Goal: Transaction & Acquisition: Purchase product/service

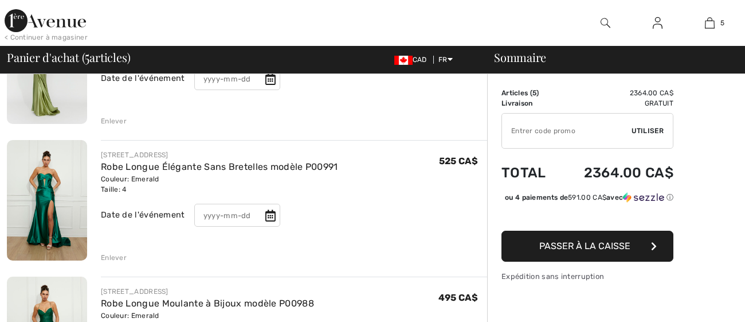
scroll to position [451, 0]
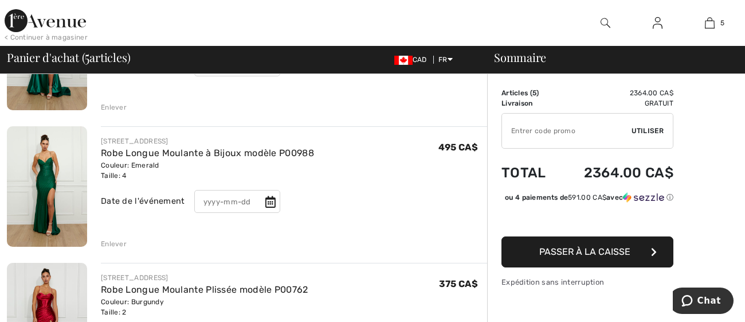
checkbox input "true"
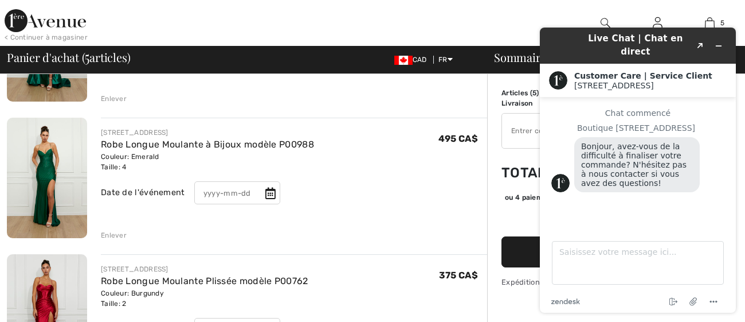
scroll to position [465, 0]
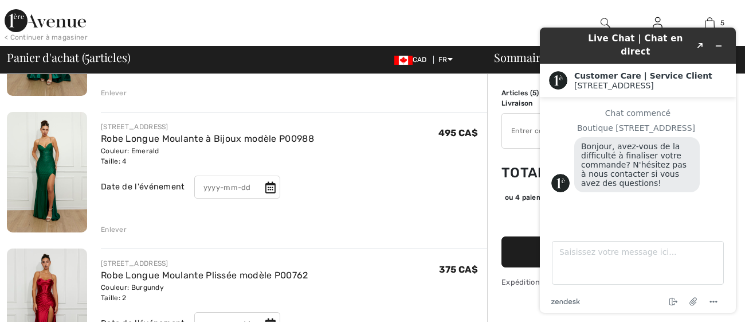
click at [429, 227] on div "Enlever" at bounding box center [294, 228] width 386 height 13
click at [716, 42] on icon "Réduire le widget" at bounding box center [719, 46] width 8 height 8
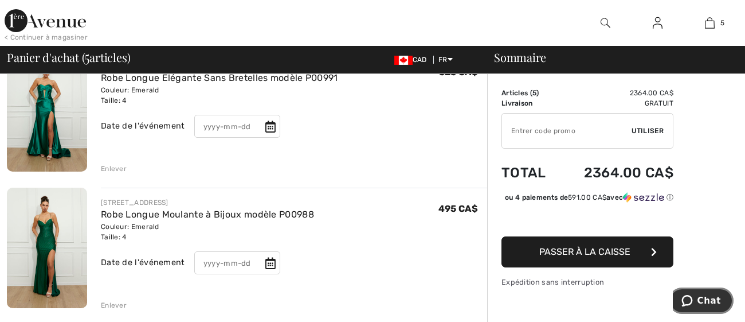
scroll to position [323, 0]
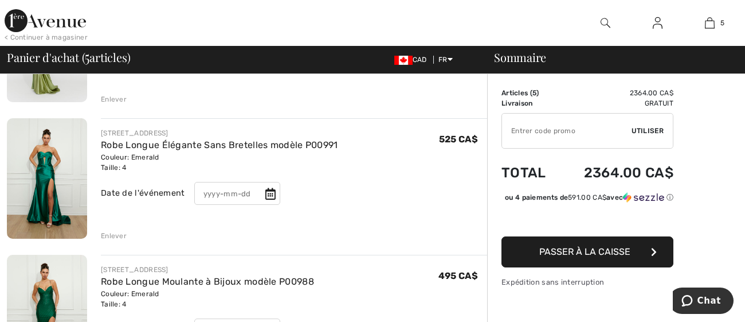
click at [115, 233] on div "Enlever" at bounding box center [114, 235] width 26 height 10
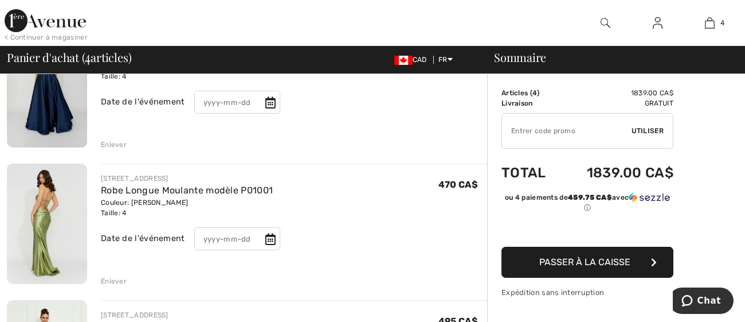
scroll to position [139, 0]
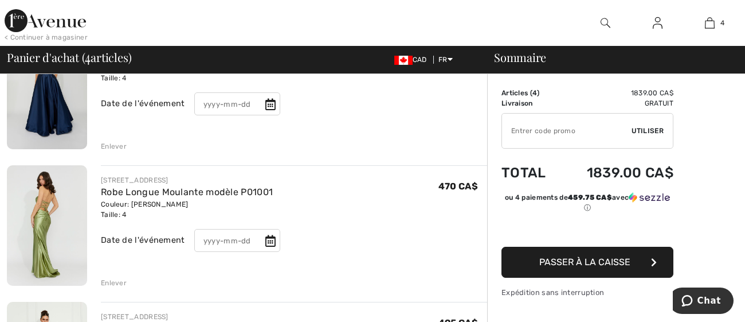
click at [103, 281] on div "Enlever" at bounding box center [114, 282] width 26 height 10
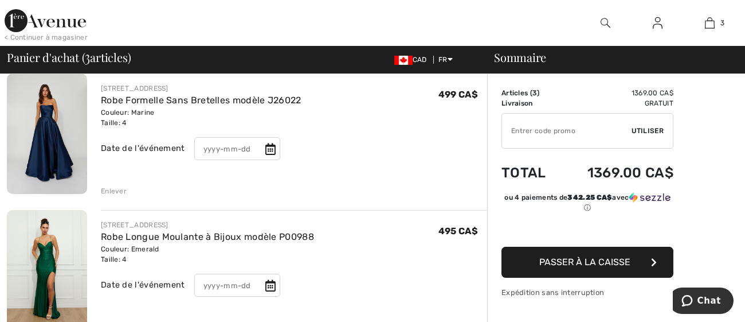
scroll to position [97, 0]
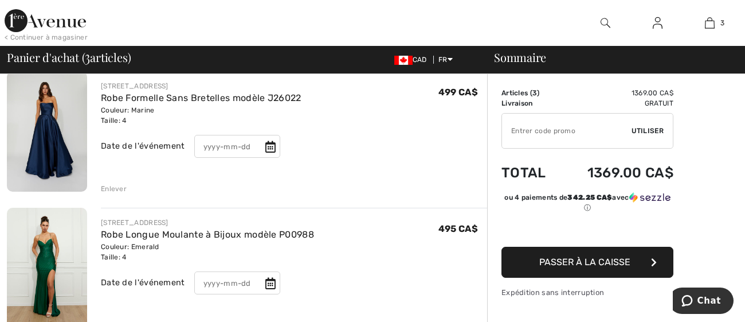
click at [108, 185] on div "Enlever" at bounding box center [114, 188] width 26 height 10
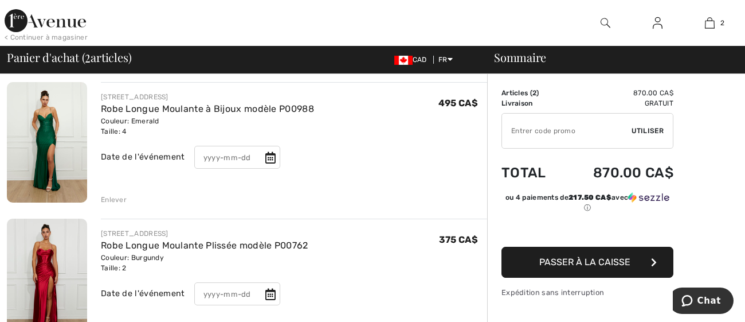
scroll to position [85, 0]
click at [113, 198] on div "Enlever" at bounding box center [114, 200] width 26 height 10
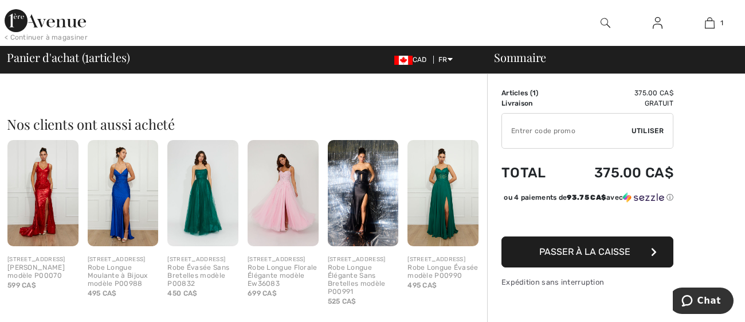
scroll to position [213, 0]
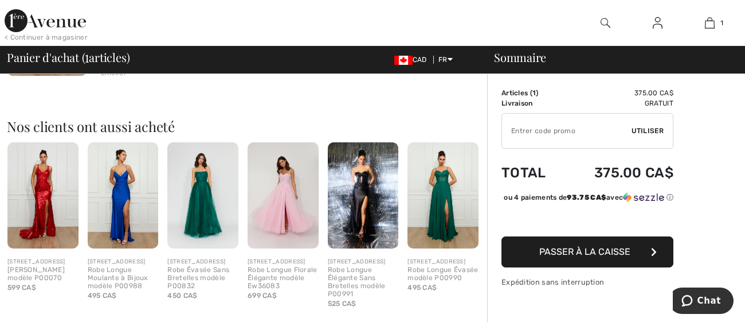
click at [49, 187] on img at bounding box center [42, 195] width 71 height 106
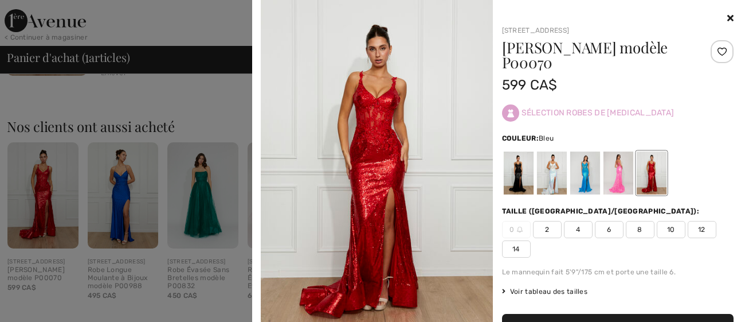
click at [584, 175] on div at bounding box center [585, 172] width 30 height 43
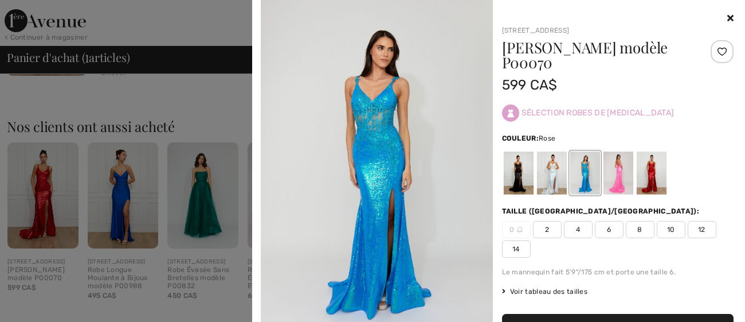
click at [621, 179] on div at bounding box center [618, 172] width 30 height 43
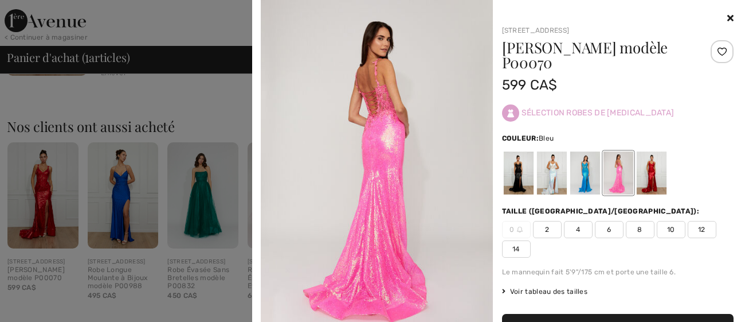
scroll to position [136, 0]
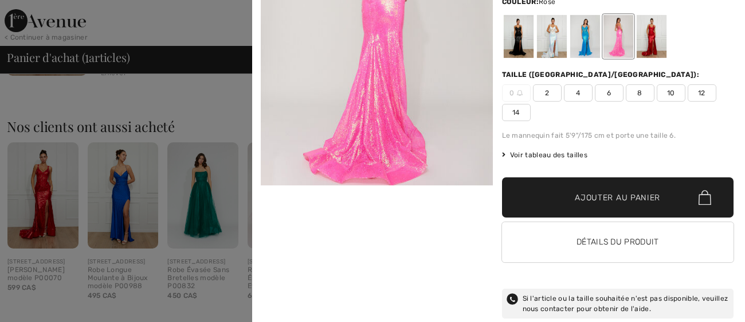
click at [122, 107] on div at bounding box center [372, 161] width 745 height 322
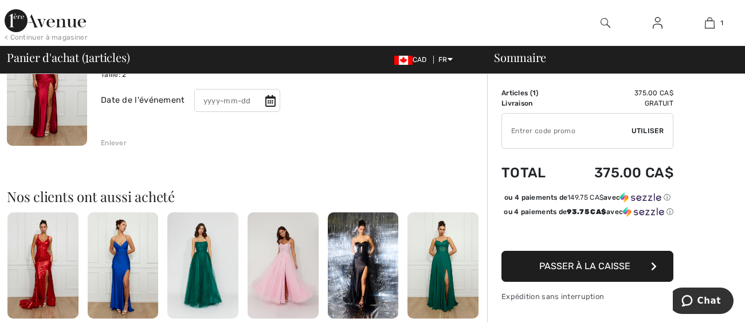
scroll to position [142, 0]
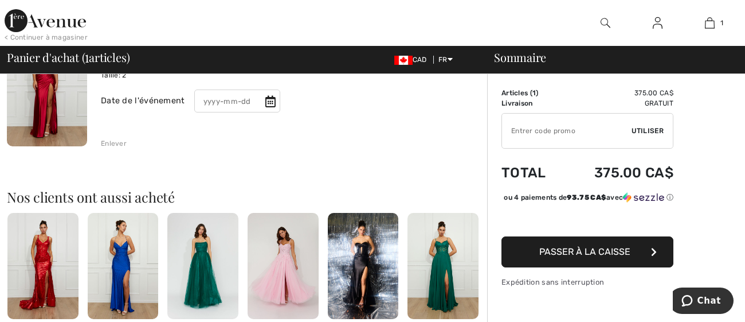
click at [58, 22] on img at bounding box center [45, 20] width 81 height 23
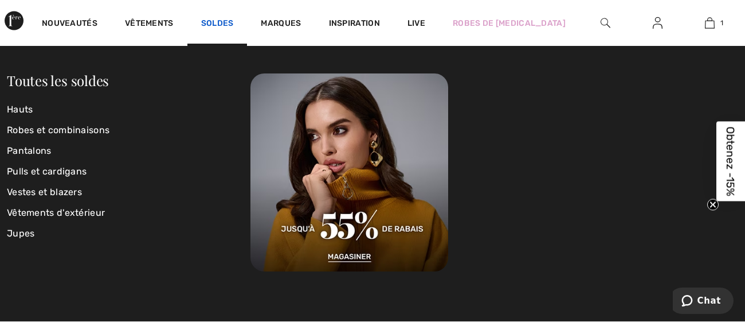
click at [220, 20] on link "Soldes" at bounding box center [217, 24] width 33 height 12
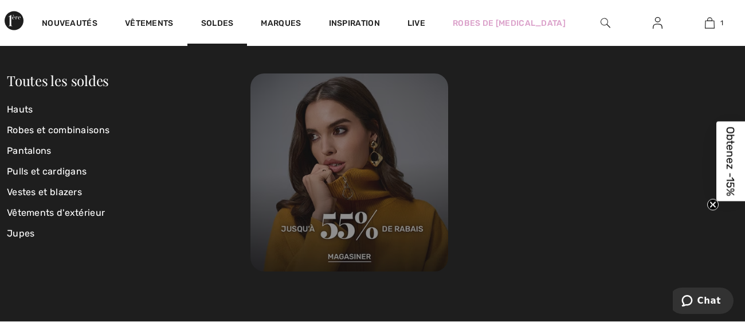
scroll to position [1037, 0]
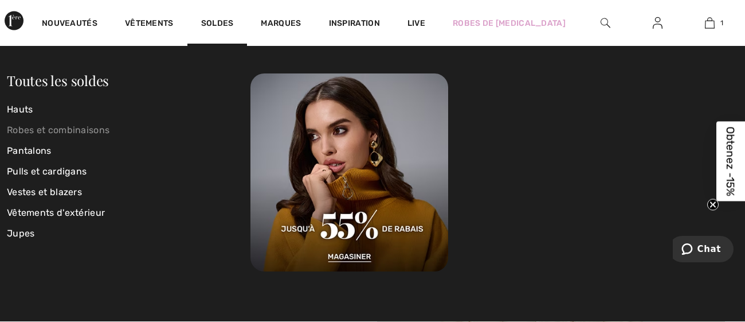
scroll to position [140, 0]
checkbox input "true"
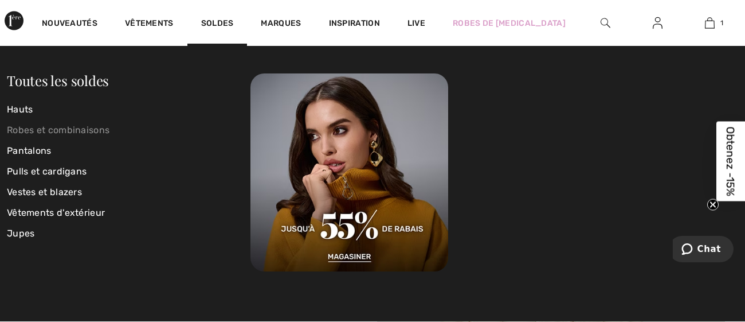
scroll to position [0, 0]
click at [23, 129] on link "Robes et combinaisons" at bounding box center [129, 130] width 244 height 21
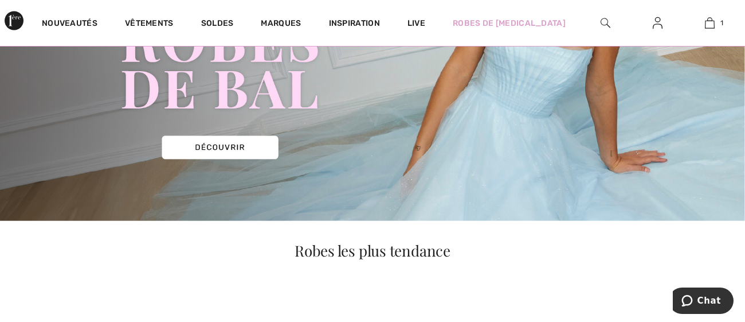
scroll to position [204, 0]
click at [226, 151] on img at bounding box center [372, 42] width 745 height 357
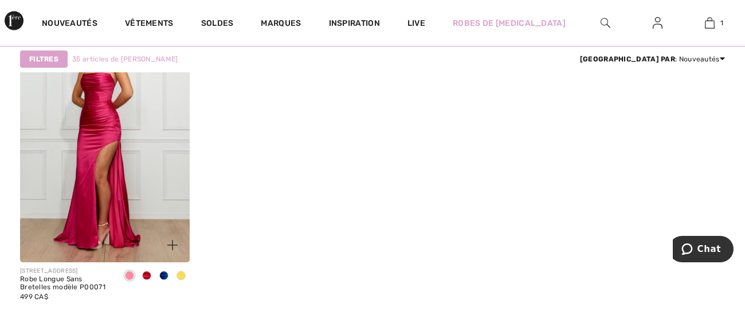
scroll to position [3867, 0]
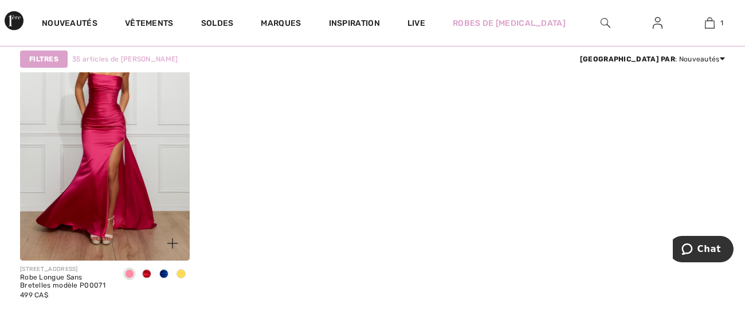
click at [149, 273] on span at bounding box center [146, 273] width 9 height 9
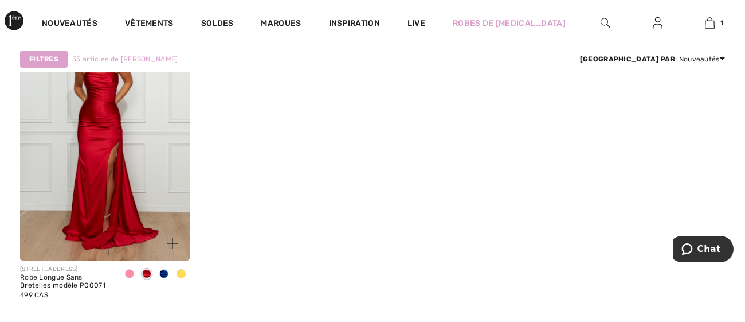
click at [157, 274] on div at bounding box center [163, 274] width 17 height 19
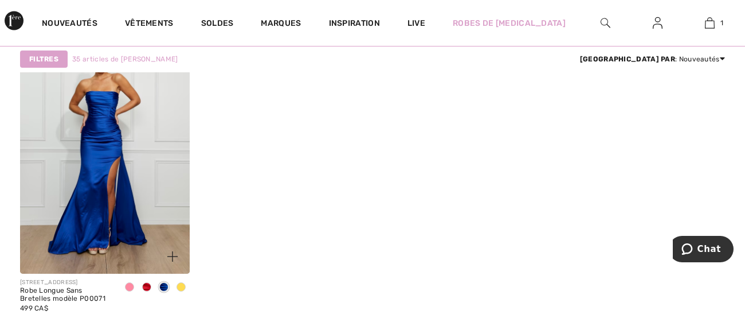
scroll to position [3855, 0]
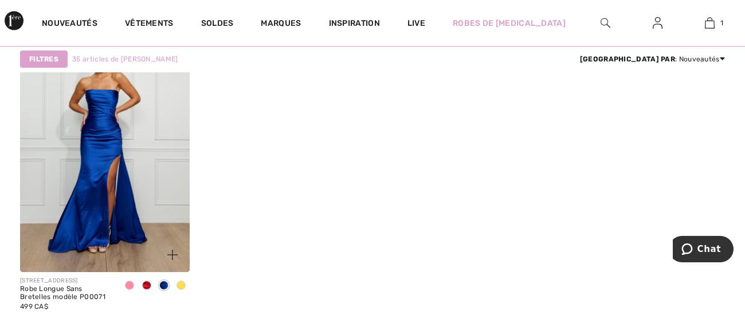
click at [185, 281] on span at bounding box center [181, 284] width 9 height 9
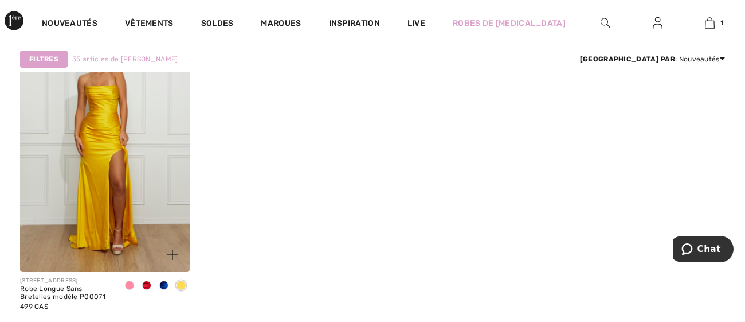
click at [135, 282] on div at bounding box center [129, 285] width 17 height 19
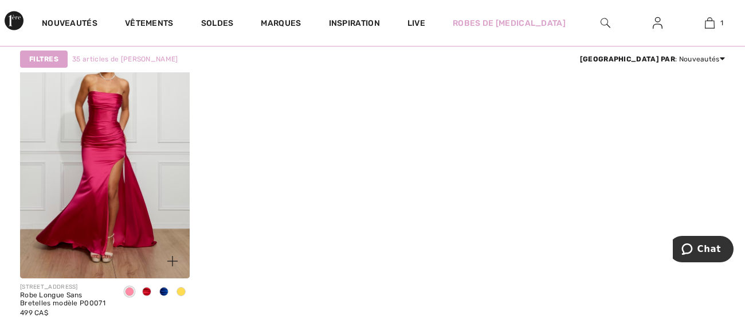
scroll to position [3851, 0]
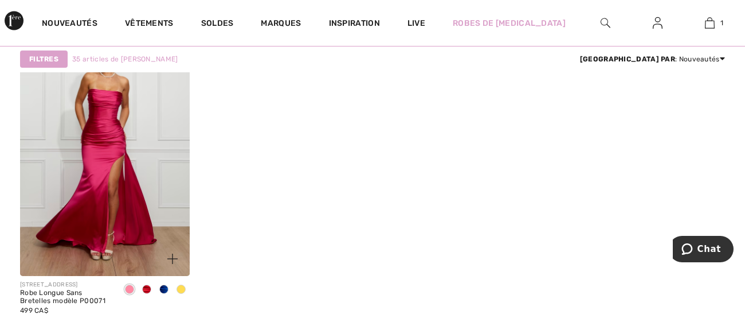
click at [146, 291] on span at bounding box center [146, 288] width 9 height 9
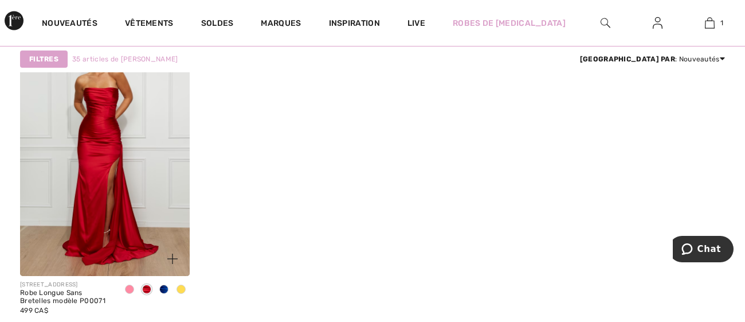
click at [173, 256] on img at bounding box center [172, 258] width 10 height 10
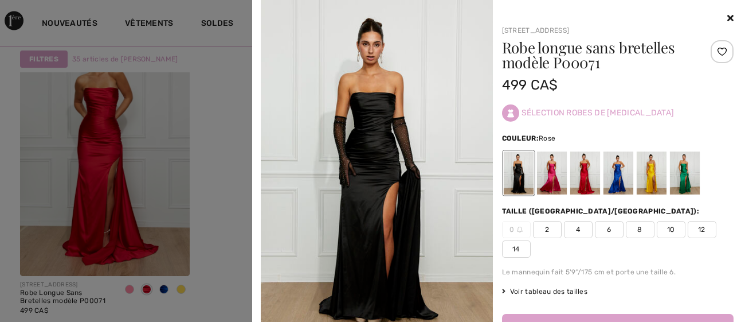
click at [559, 167] on div at bounding box center [551, 172] width 30 height 43
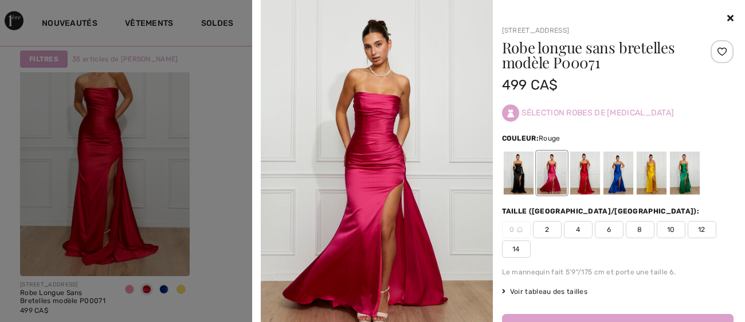
click at [581, 170] on div at bounding box center [585, 172] width 30 height 43
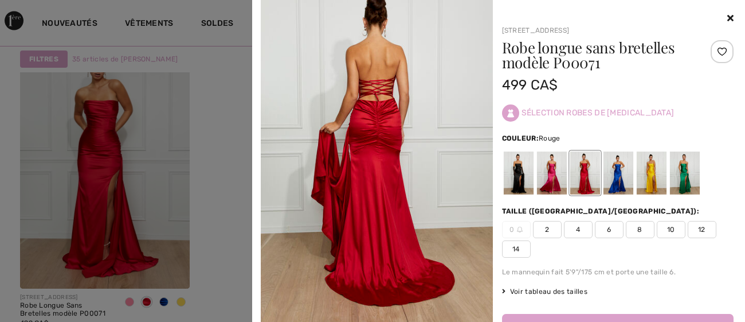
scroll to position [1419, 0]
click at [554, 227] on span "2" at bounding box center [547, 229] width 29 height 17
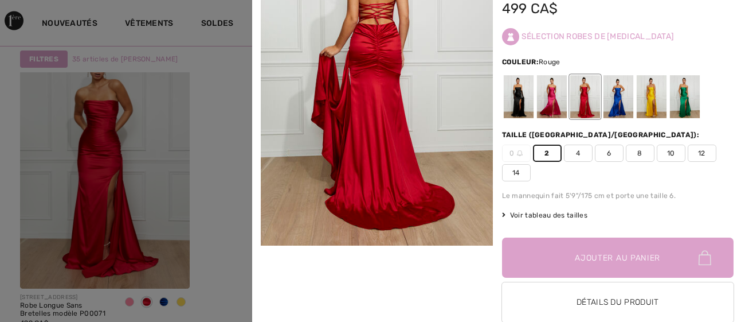
scroll to position [99, 0]
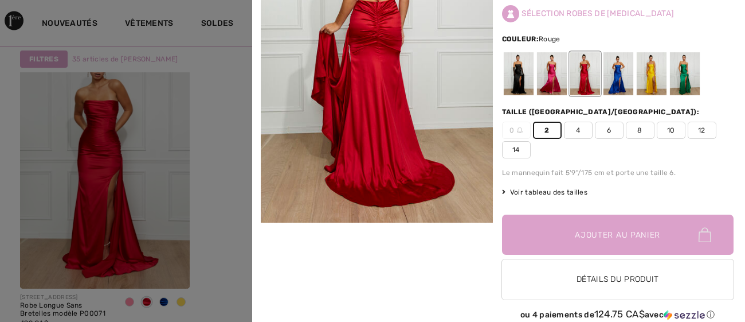
click at [554, 227] on span "✔ Ajouté au panier Ajouter au panier" at bounding box center [618, 234] width 232 height 40
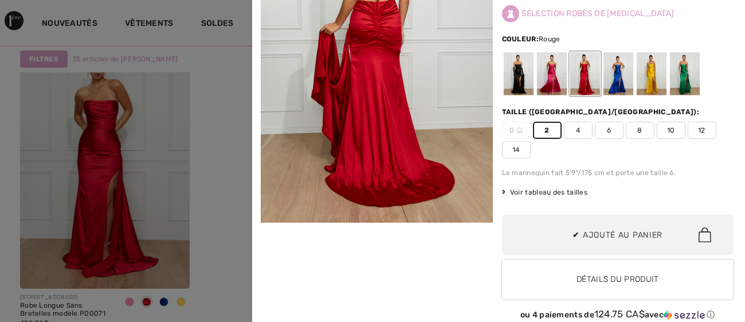
scroll to position [0, 0]
click at [244, 140] on div at bounding box center [372, 161] width 745 height 322
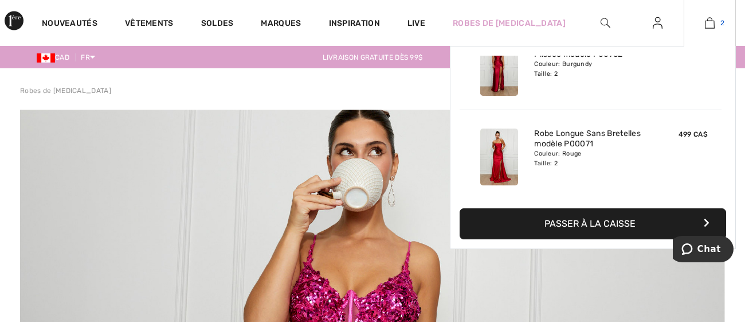
click at [711, 21] on img at bounding box center [710, 23] width 10 height 14
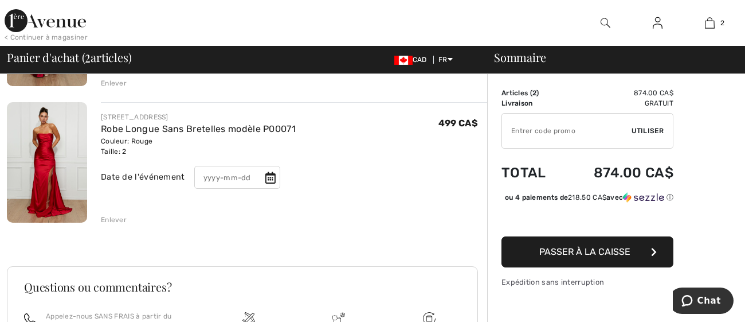
scroll to position [207, 0]
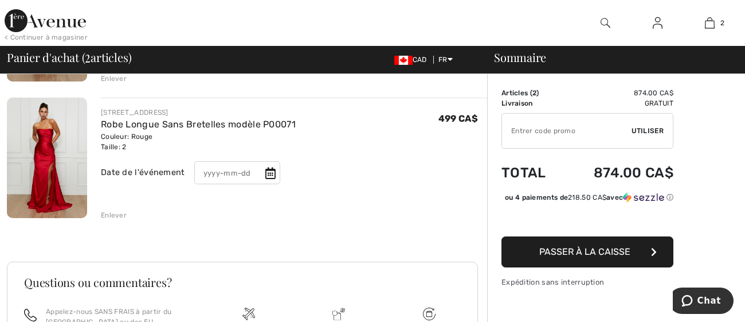
click at [115, 217] on div "Enlever" at bounding box center [114, 215] width 26 height 10
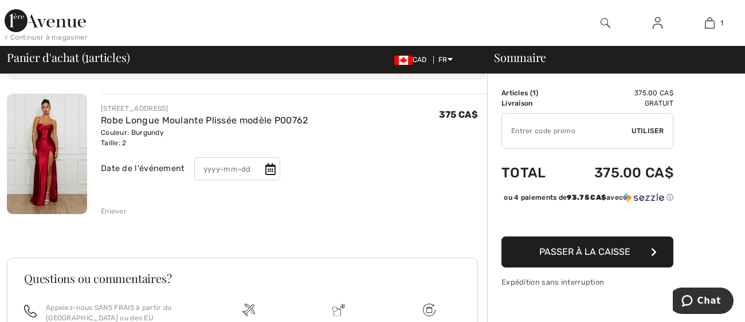
scroll to position [48, 0]
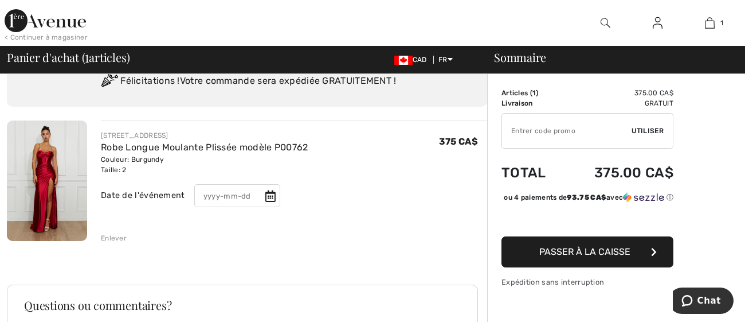
click at [88, 209] on div "1ÈRE AVENUE SOIRÉE Robe Longue Moulante Plissée modèle P00762 Couleur: Burgundy…" at bounding box center [287, 181] width 400 height 123
click at [73, 197] on img at bounding box center [47, 180] width 80 height 120
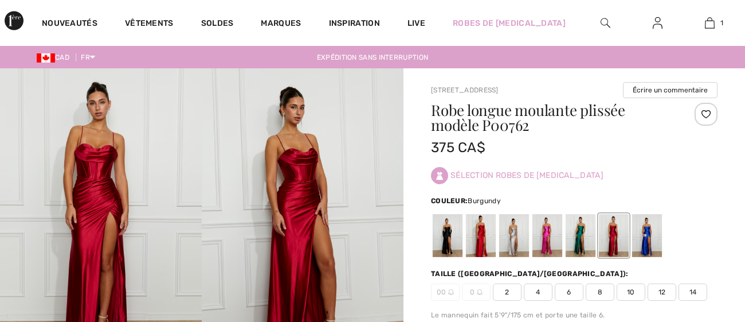
click at [315, 147] on img at bounding box center [303, 219] width 202 height 303
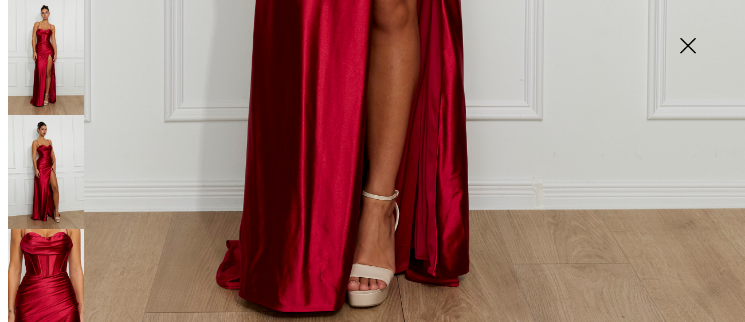
scroll to position [721, 0]
click at [36, 283] on img at bounding box center [46, 286] width 76 height 115
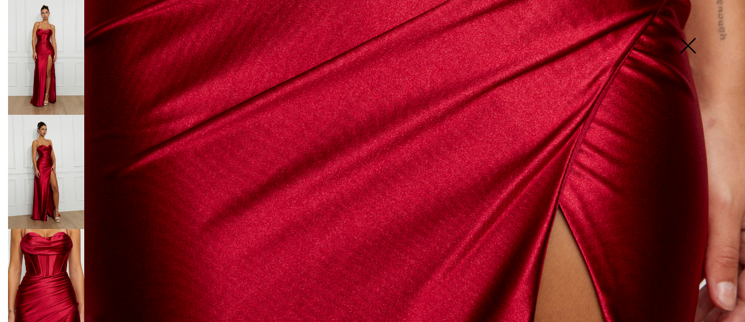
click at [14, 177] on img at bounding box center [46, 172] width 76 height 115
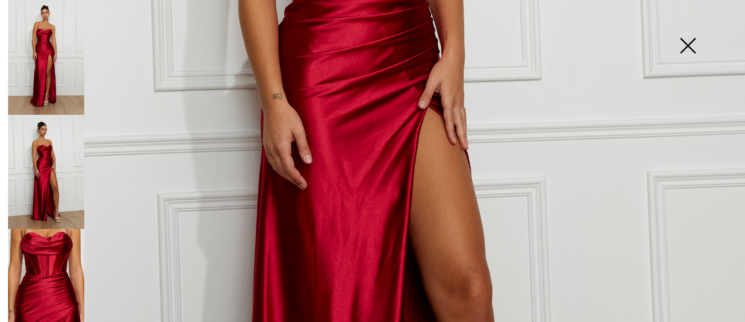
scroll to position [267, 0]
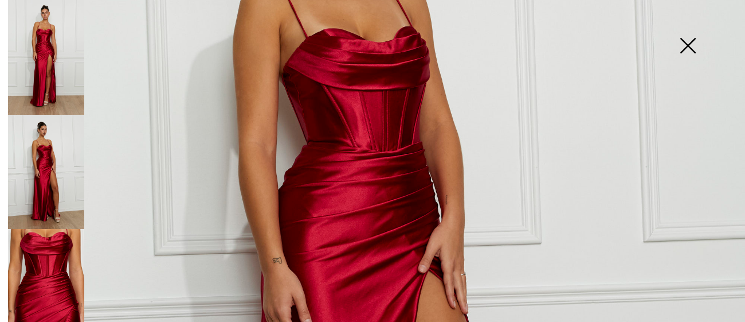
click at [692, 37] on img at bounding box center [687, 46] width 57 height 59
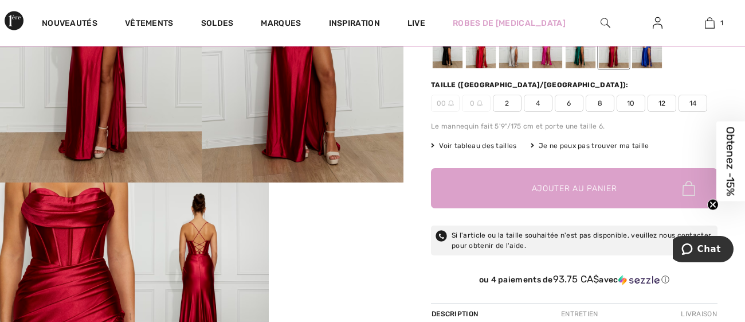
scroll to position [191, 0]
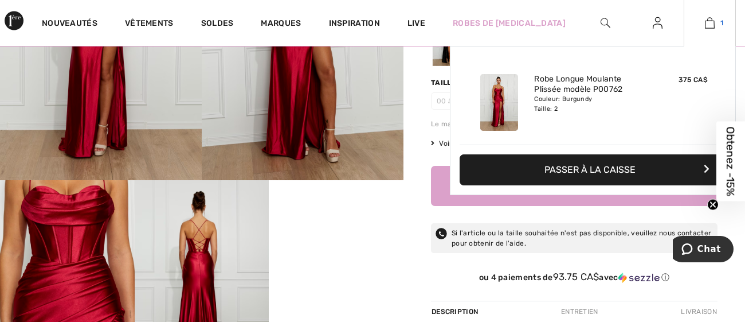
click at [712, 23] on img at bounding box center [710, 23] width 10 height 14
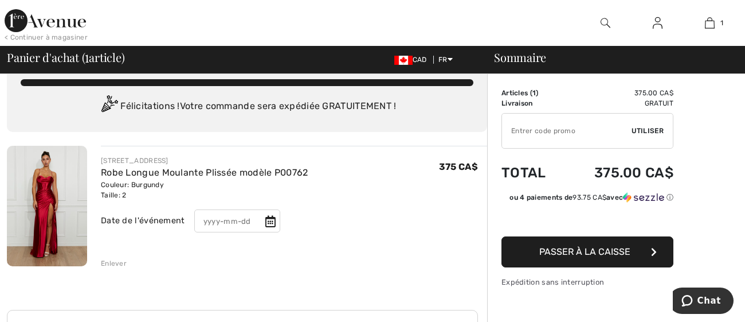
click at [81, 207] on img at bounding box center [47, 206] width 80 height 120
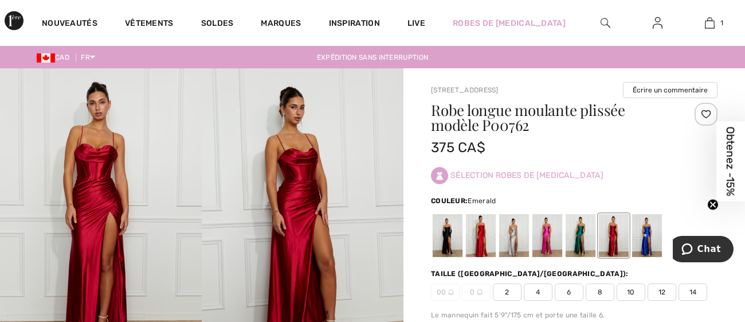
click at [581, 230] on div at bounding box center [581, 235] width 30 height 43
